Goal: Contribute content: Contribute content

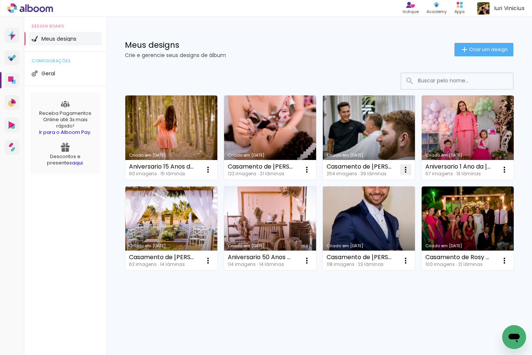
click at [212, 168] on iron-icon at bounding box center [208, 169] width 9 height 9
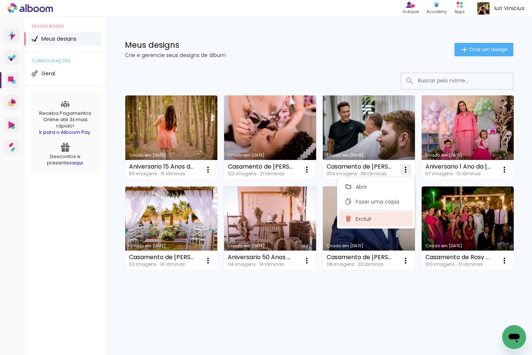
click at [367, 218] on span "Excluir" at bounding box center [364, 218] width 16 height 5
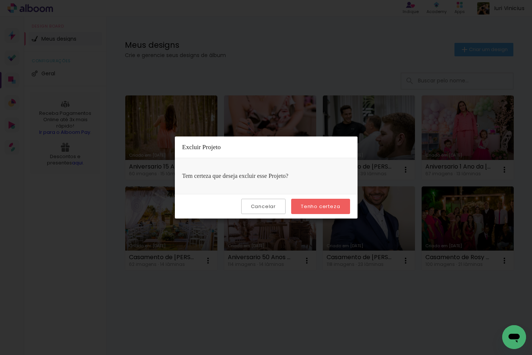
click at [0, 0] on slot "Tenho certeza" at bounding box center [0, 0] width 0 height 0
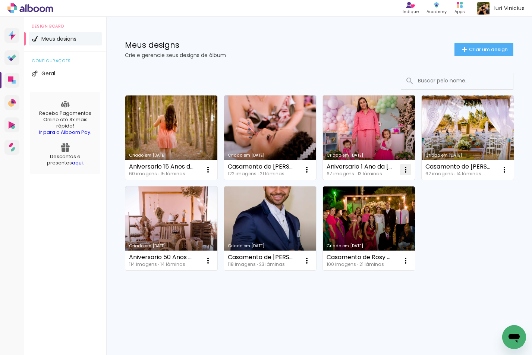
click at [212, 170] on iron-icon at bounding box center [208, 169] width 9 height 9
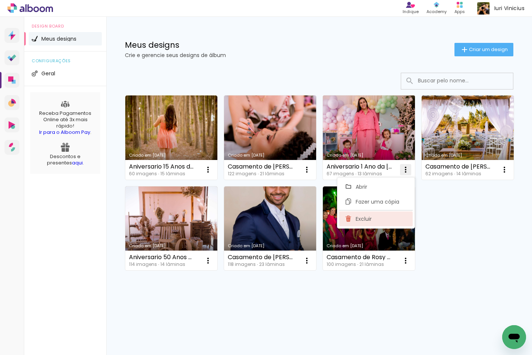
click at [375, 218] on paper-item "Excluir" at bounding box center [375, 218] width 73 height 15
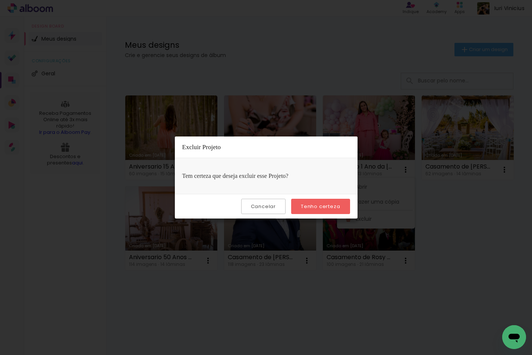
click at [0, 0] on slot "Tenho certeza" at bounding box center [0, 0] width 0 height 0
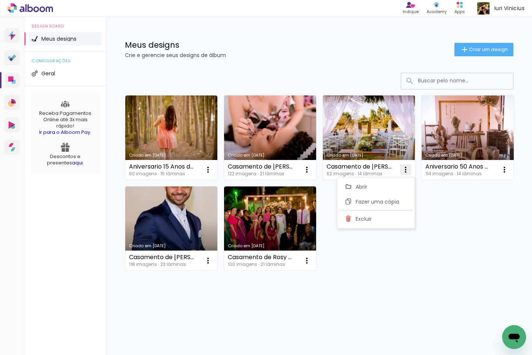
click at [212, 167] on iron-icon at bounding box center [208, 169] width 9 height 9
click at [365, 218] on span "Excluir" at bounding box center [364, 218] width 16 height 5
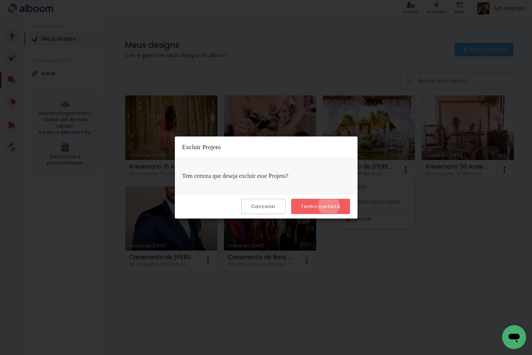
click at [0, 0] on slot "Tenho certeza" at bounding box center [0, 0] width 0 height 0
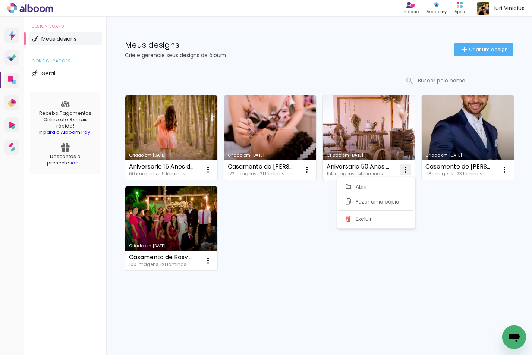
click at [212, 169] on iron-icon at bounding box center [208, 169] width 9 height 9
click at [353, 217] on paper-item "Excluir" at bounding box center [375, 218] width 73 height 15
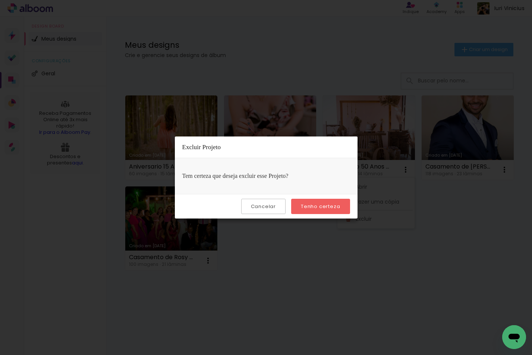
click at [0, 0] on slot "Tenho certeza" at bounding box center [0, 0] width 0 height 0
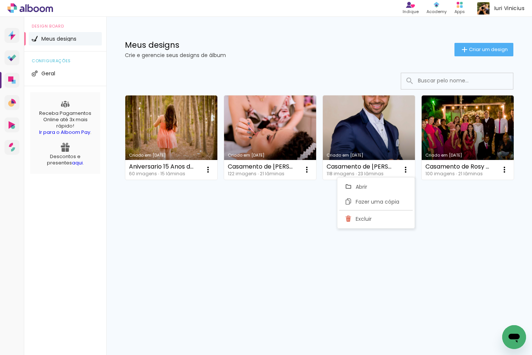
drag, startPoint x: 450, startPoint y: 260, endPoint x: 448, endPoint y: 254, distance: 6.4
click at [451, 260] on div "Prosite Website + Landing pages Proof Sistema de seleção e venda de fotos Desig…" at bounding box center [266, 186] width 532 height 338
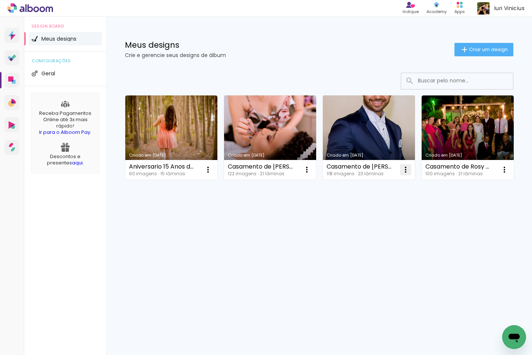
click at [212, 167] on iron-icon at bounding box center [208, 169] width 9 height 9
click at [370, 218] on span "Excluir" at bounding box center [364, 218] width 16 height 5
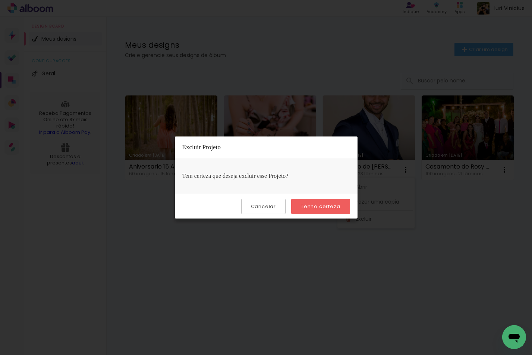
click at [0, 0] on slot "Tenho certeza" at bounding box center [0, 0] width 0 height 0
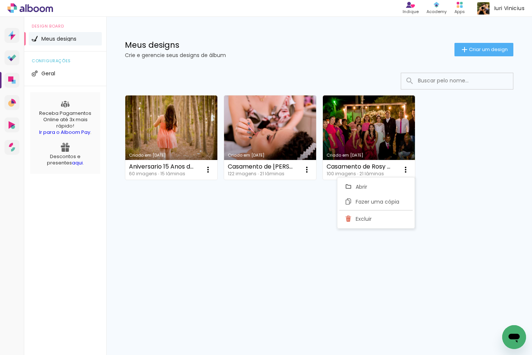
click at [463, 247] on div "Criado em 11/07/25 Aniversario 15 Anos da Lis 60 imagens ∙ 15 lâminas Abrir Faz…" at bounding box center [319, 157] width 426 height 184
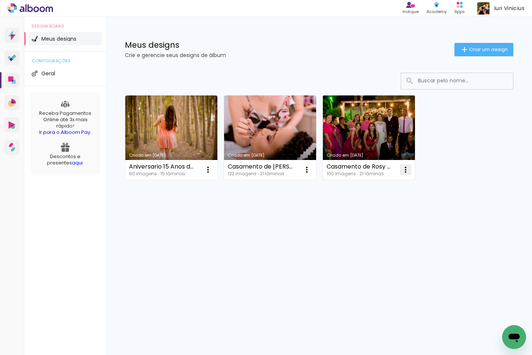
click at [212, 169] on iron-icon at bounding box center [208, 169] width 9 height 9
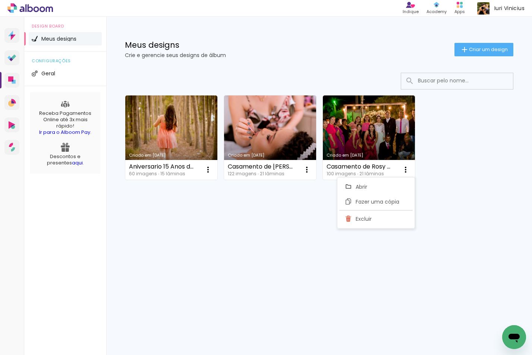
click at [491, 216] on div "Criado em 11/07/25 Aniversario 15 Anos da Lis 60 imagens ∙ 15 lâminas Abrir Faz…" at bounding box center [319, 157] width 426 height 184
click at [269, 259] on div "Prosite Website + Landing pages Proof Sistema de seleção e venda de fotos Desig…" at bounding box center [266, 186] width 532 height 338
click at [489, 48] on span "Criar um design" at bounding box center [488, 49] width 39 height 5
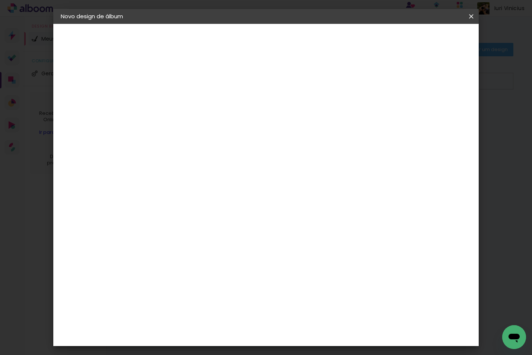
click at [183, 99] on input at bounding box center [183, 100] width 0 height 12
click at [183, 101] on input "Casamento de Laís e Pedro" at bounding box center [183, 100] width 0 height 12
type input "Casamento de Laís e Pedro"
type paper-input "Casamento de Laís e Pedro"
click at [0, 0] on slot "Avançar" at bounding box center [0, 0] width 0 height 0
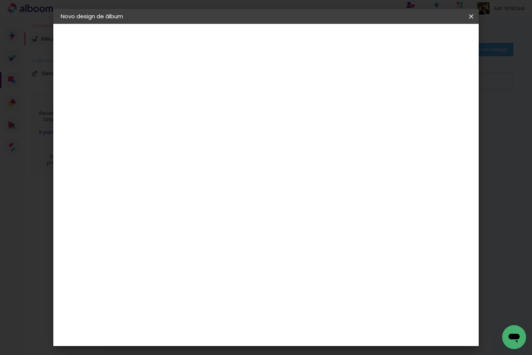
scroll to position [1528, 0]
click at [0, 0] on slot "Avançar" at bounding box center [0, 0] width 0 height 0
click at [233, 156] on span "20 × 30" at bounding box center [215, 163] width 35 height 15
click at [0, 0] on slot "Avançar" at bounding box center [0, 0] width 0 height 0
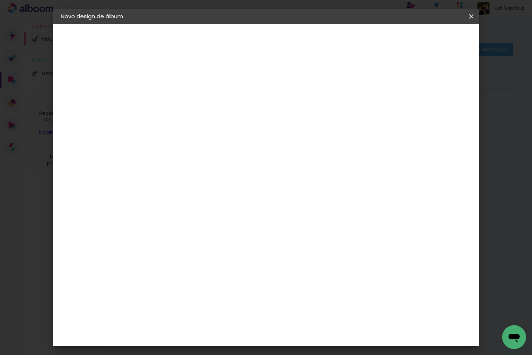
click at [425, 40] on span "Iniciar design" at bounding box center [408, 39] width 34 height 5
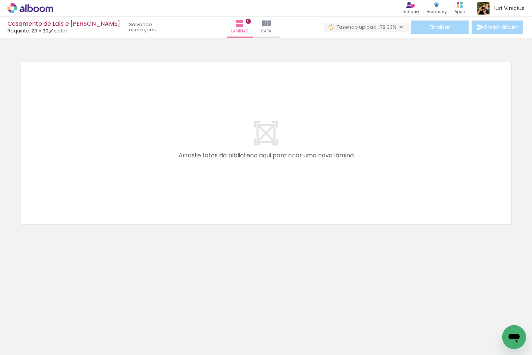
click at [116, 344] on div at bounding box center [116, 329] width 25 height 37
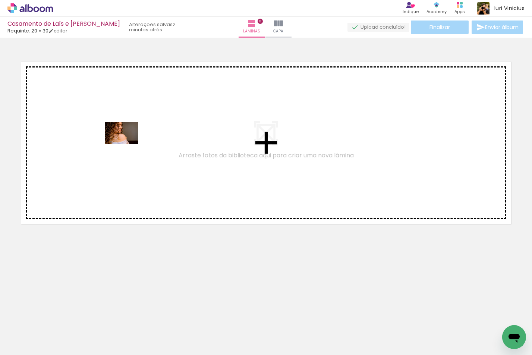
drag, startPoint x: 78, startPoint y: 329, endPoint x: 127, endPoint y: 144, distance: 191.0
click at [127, 144] on quentale-workspace at bounding box center [266, 177] width 532 height 355
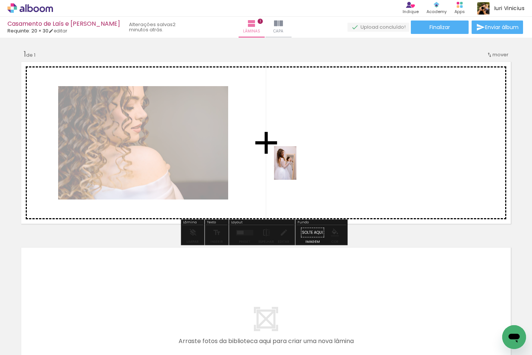
drag, startPoint x: 118, startPoint y: 335, endPoint x: 306, endPoint y: 154, distance: 261.0
click at [306, 154] on quentale-workspace at bounding box center [266, 177] width 532 height 355
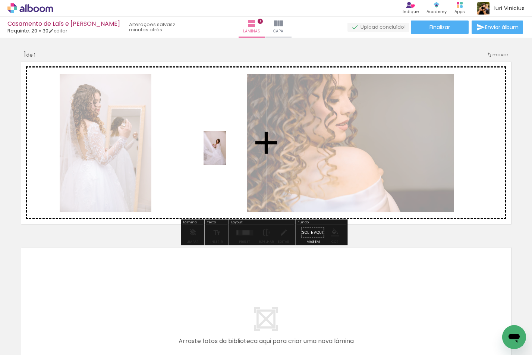
drag, startPoint x: 155, startPoint y: 331, endPoint x: 226, endPoint y: 153, distance: 191.3
click at [226, 153] on quentale-workspace at bounding box center [266, 177] width 532 height 355
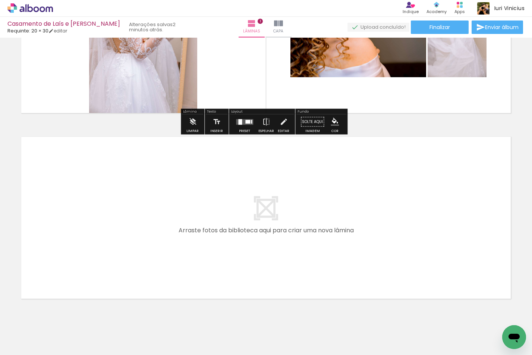
scroll to position [112, 0]
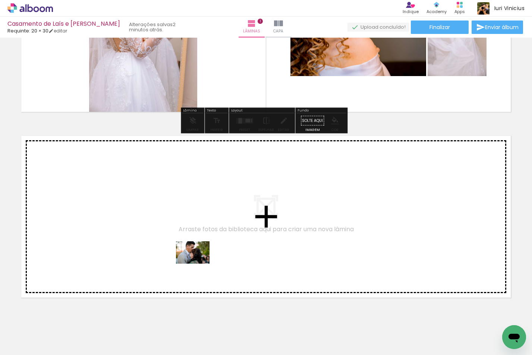
drag, startPoint x: 199, startPoint y: 330, endPoint x: 198, endPoint y: 260, distance: 70.1
click at [198, 260] on quentale-workspace at bounding box center [266, 177] width 532 height 355
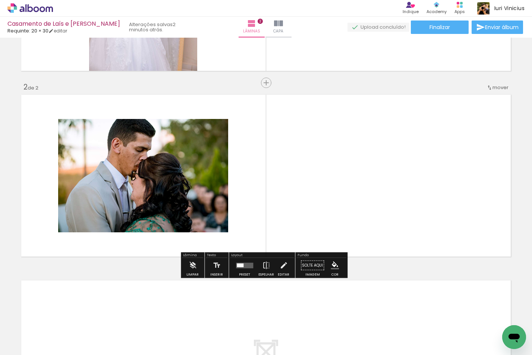
scroll to position [155, 0]
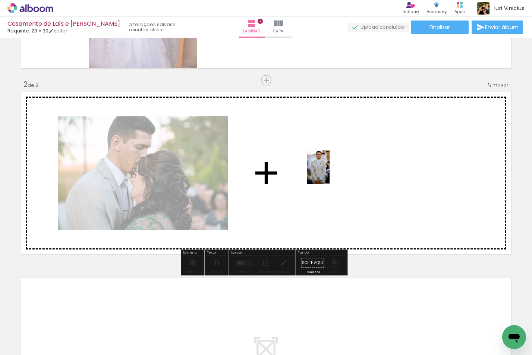
drag, startPoint x: 243, startPoint y: 331, endPoint x: 337, endPoint y: 167, distance: 188.4
click at [337, 167] on quentale-workspace at bounding box center [266, 177] width 532 height 355
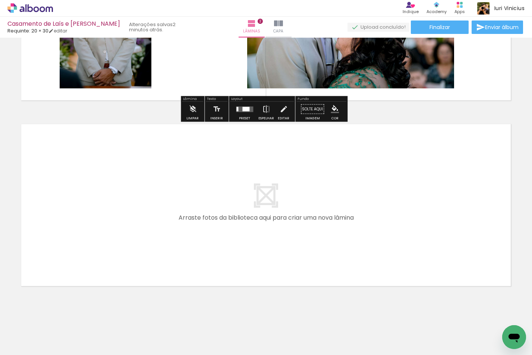
scroll to position [315, 0]
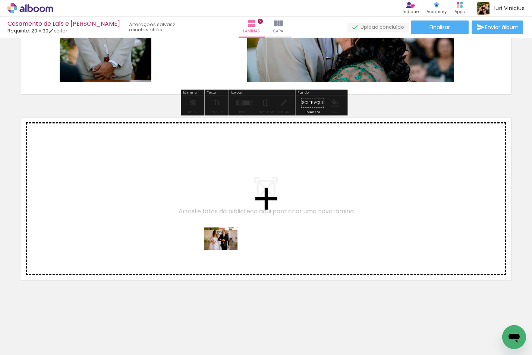
drag, startPoint x: 291, startPoint y: 333, endPoint x: 222, endPoint y: 245, distance: 112.1
click at [222, 245] on quentale-workspace at bounding box center [266, 177] width 532 height 355
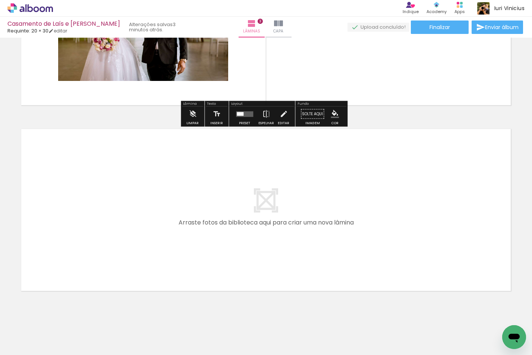
scroll to position [490, 0]
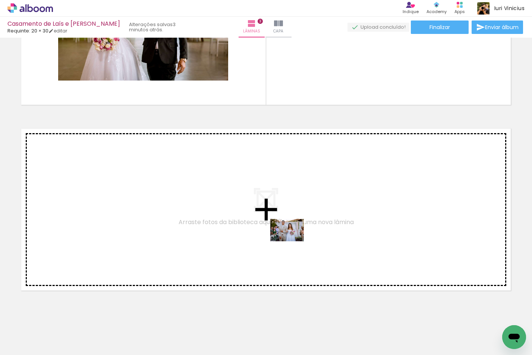
drag, startPoint x: 328, startPoint y: 331, endPoint x: 292, endPoint y: 240, distance: 97.6
click at [292, 240] on quentale-workspace at bounding box center [266, 177] width 532 height 355
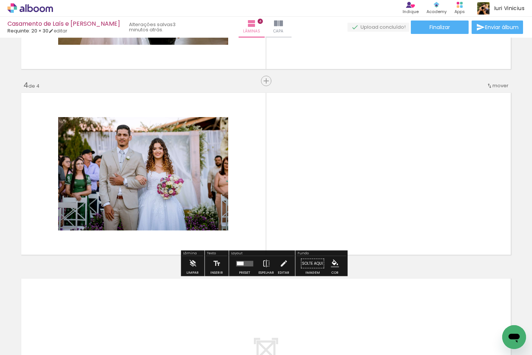
scroll to position [527, 0]
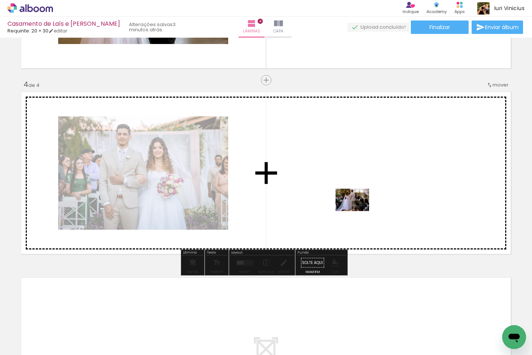
drag, startPoint x: 371, startPoint y: 331, endPoint x: 358, endPoint y: 211, distance: 120.4
click at [358, 211] on quentale-workspace at bounding box center [266, 177] width 532 height 355
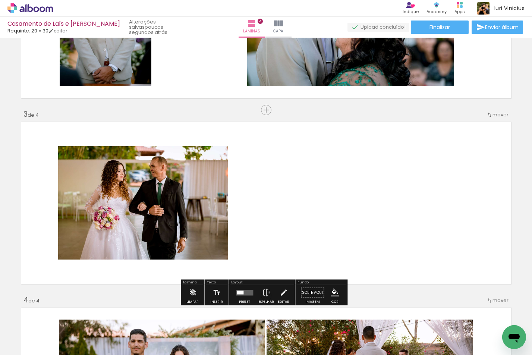
scroll to position [340, 0]
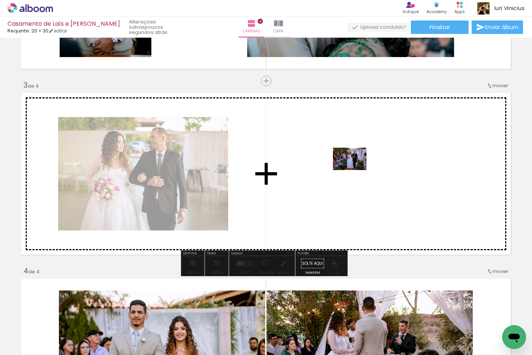
drag, startPoint x: 373, startPoint y: 329, endPoint x: 355, endPoint y: 170, distance: 159.8
click at [355, 170] on quentale-workspace at bounding box center [266, 177] width 532 height 355
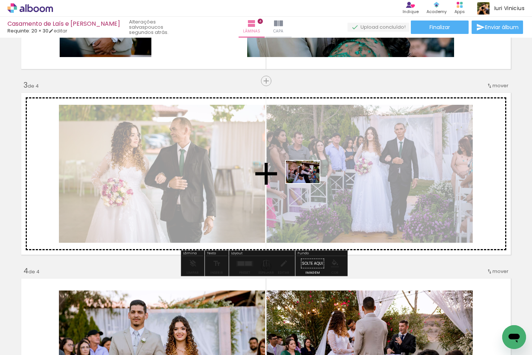
drag, startPoint x: 421, startPoint y: 331, endPoint x: 308, endPoint y: 183, distance: 185.7
click at [308, 183] on quentale-workspace at bounding box center [266, 177] width 532 height 355
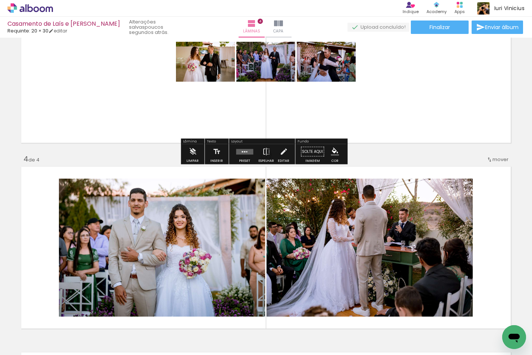
scroll to position [489, 0]
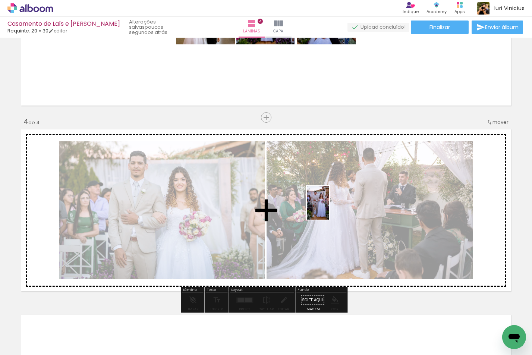
drag, startPoint x: 456, startPoint y: 335, endPoint x: 329, endPoint y: 208, distance: 179.0
click at [329, 208] on quentale-workspace at bounding box center [266, 177] width 532 height 355
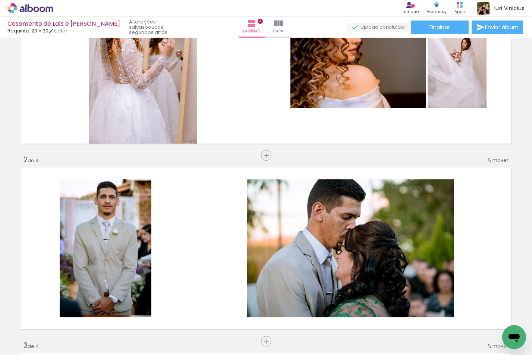
scroll to position [79, 0]
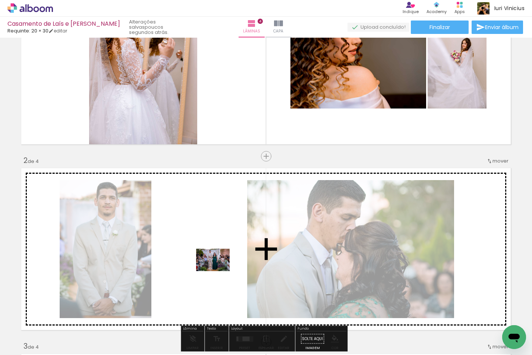
drag, startPoint x: 292, startPoint y: 331, endPoint x: 216, endPoint y: 268, distance: 98.8
click at [216, 268] on quentale-workspace at bounding box center [266, 177] width 532 height 355
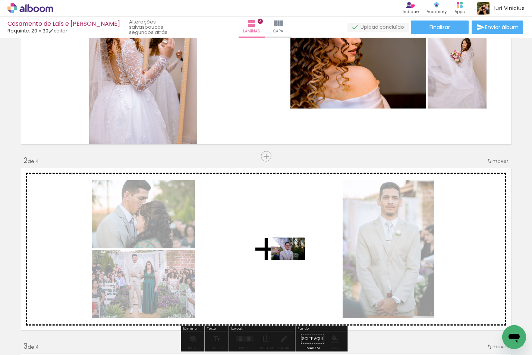
drag, startPoint x: 327, startPoint y: 327, endPoint x: 294, endPoint y: 259, distance: 75.0
click at [294, 259] on quentale-workspace at bounding box center [266, 177] width 532 height 355
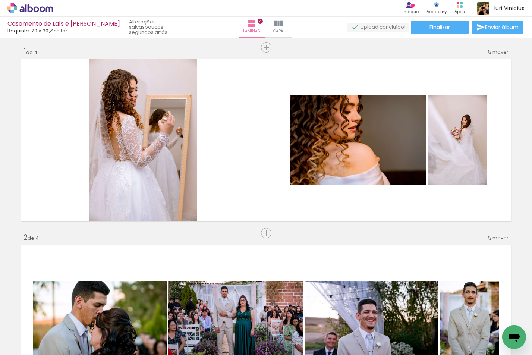
scroll to position [0, 0]
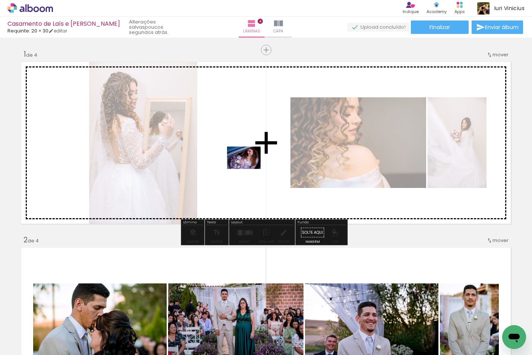
drag, startPoint x: 207, startPoint y: 331, endPoint x: 250, endPoint y: 168, distance: 168.7
click at [250, 168] on quentale-workspace at bounding box center [266, 177] width 532 height 355
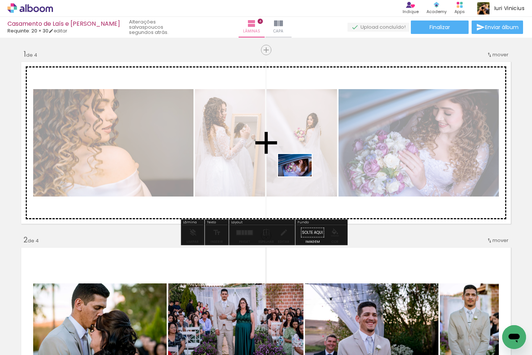
drag, startPoint x: 249, startPoint y: 331, endPoint x: 300, endPoint y: 176, distance: 162.7
click at [300, 176] on quentale-workspace at bounding box center [266, 177] width 532 height 355
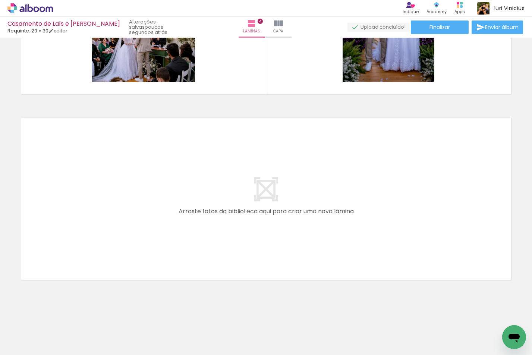
scroll to position [0, 202]
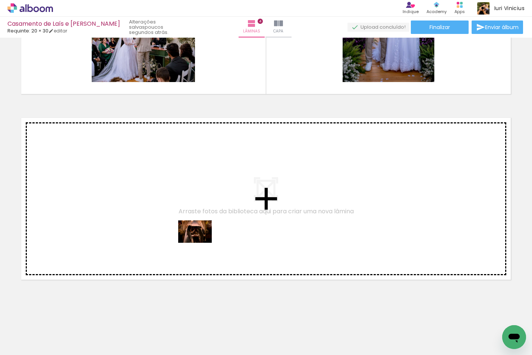
drag, startPoint x: 210, startPoint y: 329, endPoint x: 201, endPoint y: 240, distance: 89.5
click at [201, 240] on quentale-workspace at bounding box center [266, 177] width 532 height 355
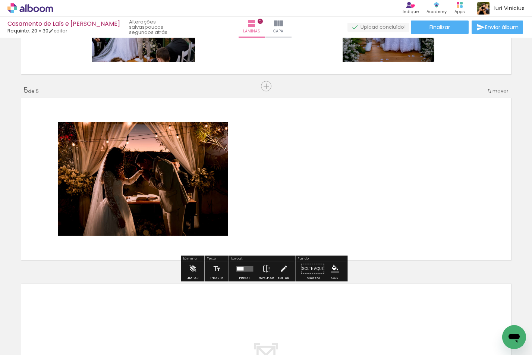
scroll to position [712, 0]
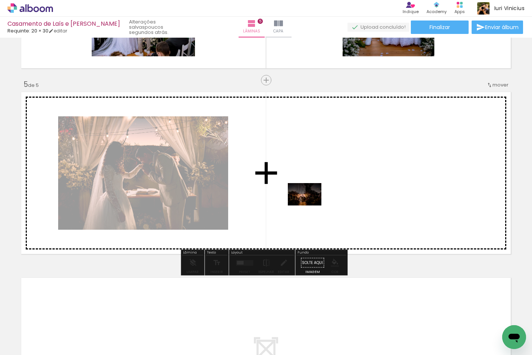
drag, startPoint x: 249, startPoint y: 327, endPoint x: 310, endPoint y: 198, distance: 143.2
click at [310, 198] on quentale-workspace at bounding box center [266, 177] width 532 height 355
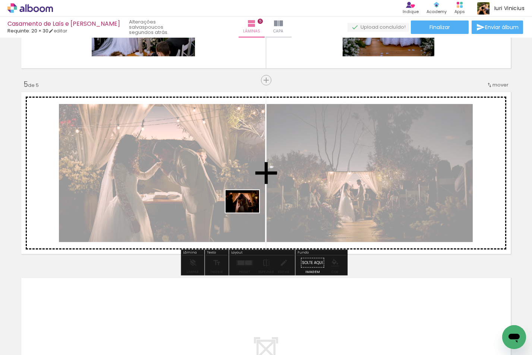
drag, startPoint x: 294, startPoint y: 332, endPoint x: 248, endPoint y: 212, distance: 128.3
click at [248, 212] on quentale-workspace at bounding box center [266, 177] width 532 height 355
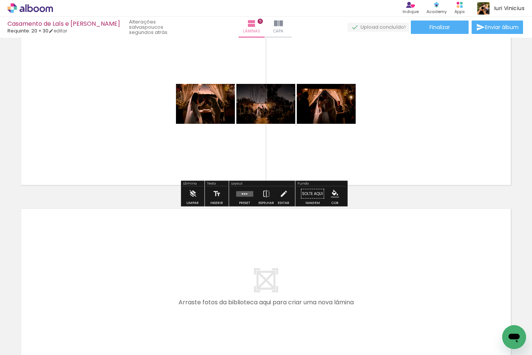
scroll to position [787, 0]
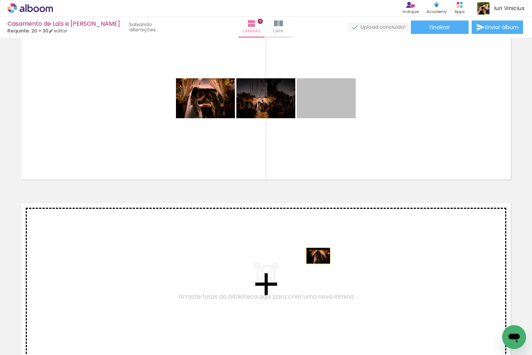
drag, startPoint x: 337, startPoint y: 105, endPoint x: 315, endPoint y: 256, distance: 152.6
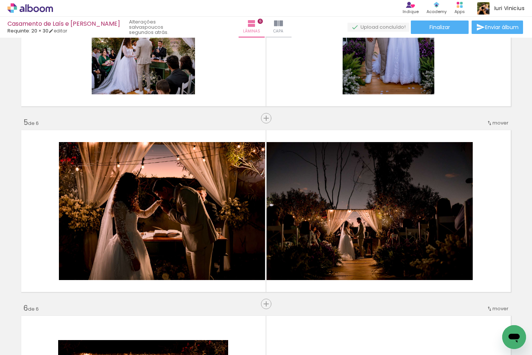
scroll to position [0, 2037]
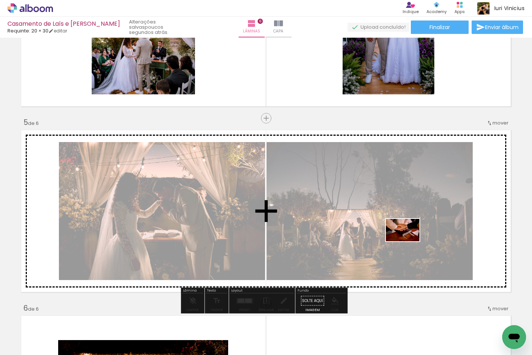
drag, startPoint x: 423, startPoint y: 332, endPoint x: 408, endPoint y: 241, distance: 91.8
click at [408, 241] on quentale-workspace at bounding box center [266, 177] width 532 height 355
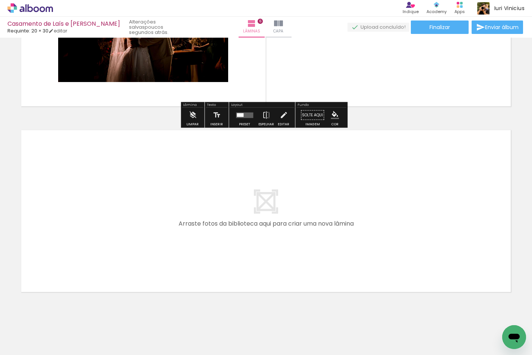
scroll to position [1047, 0]
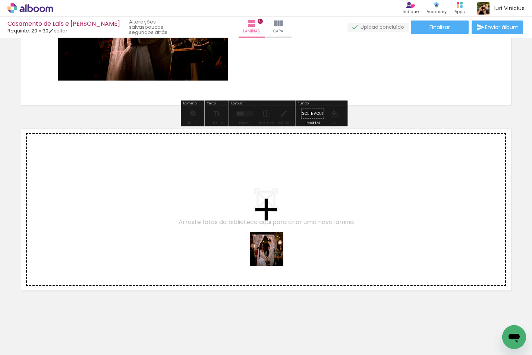
drag, startPoint x: 272, startPoint y: 334, endPoint x: 272, endPoint y: 239, distance: 95.4
click at [272, 239] on quentale-workspace at bounding box center [266, 177] width 532 height 355
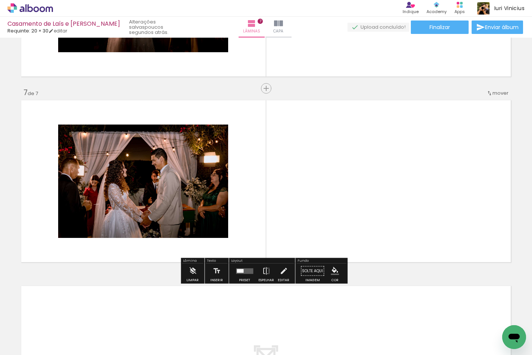
scroll to position [1084, 0]
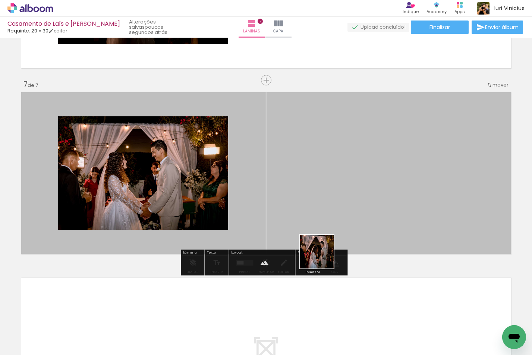
drag, startPoint x: 313, startPoint y: 334, endPoint x: 327, endPoint y: 214, distance: 120.0
click at [327, 214] on quentale-workspace at bounding box center [266, 177] width 532 height 355
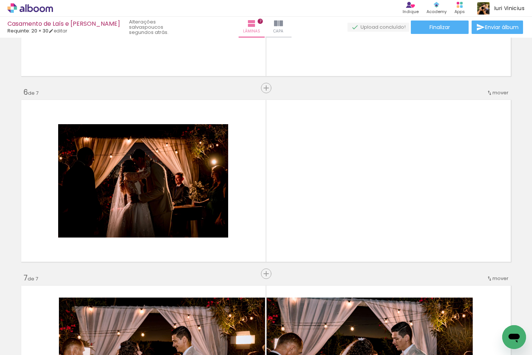
scroll to position [860, 0]
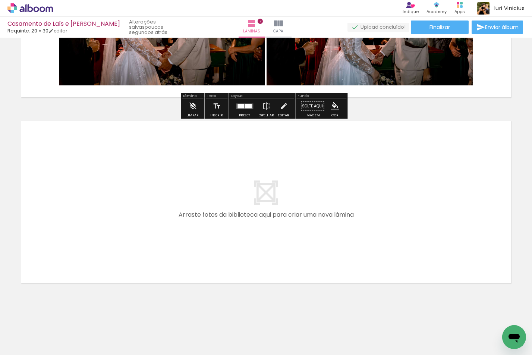
scroll to position [1244, 0]
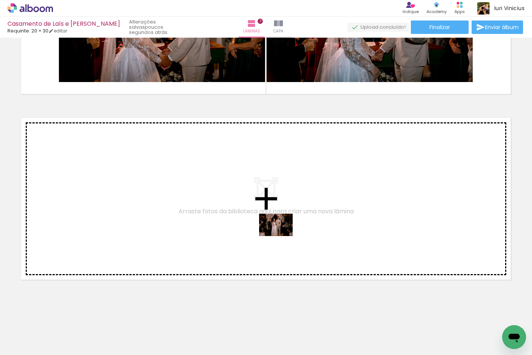
drag, startPoint x: 352, startPoint y: 333, endPoint x: 281, endPoint y: 236, distance: 120.4
click at [281, 236] on quentale-workspace at bounding box center [266, 177] width 532 height 355
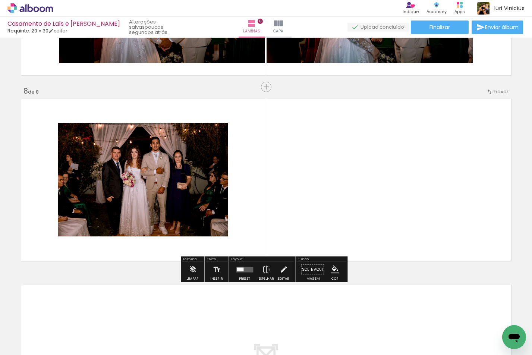
scroll to position [1269, 0]
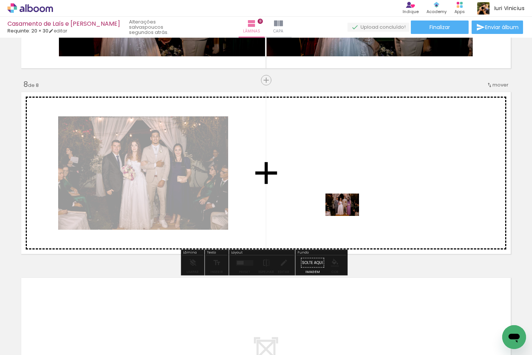
drag, startPoint x: 399, startPoint y: 330, endPoint x: 347, endPoint y: 211, distance: 129.6
click at [347, 211] on quentale-workspace at bounding box center [266, 177] width 532 height 355
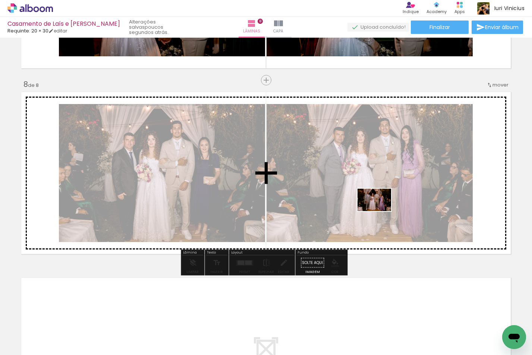
drag, startPoint x: 442, startPoint y: 335, endPoint x: 380, endPoint y: 211, distance: 138.5
click at [380, 211] on quentale-workspace at bounding box center [266, 177] width 532 height 355
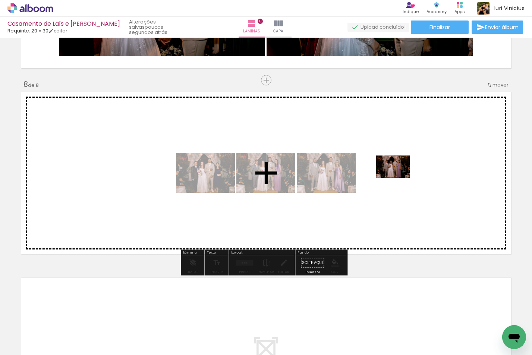
drag, startPoint x: 474, startPoint y: 330, endPoint x: 399, endPoint y: 178, distance: 169.6
click at [399, 178] on quentale-workspace at bounding box center [266, 177] width 532 height 355
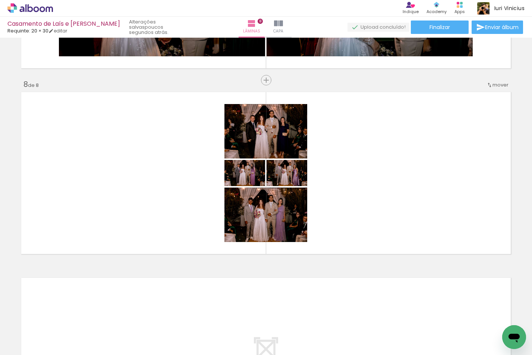
scroll to position [0, 588]
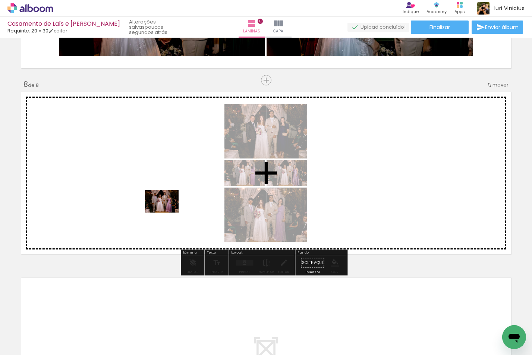
drag, startPoint x: 198, startPoint y: 328, endPoint x: 166, endPoint y: 205, distance: 126.4
click at [166, 205] on quentale-workspace at bounding box center [266, 177] width 532 height 355
